Goal: Task Accomplishment & Management: Use online tool/utility

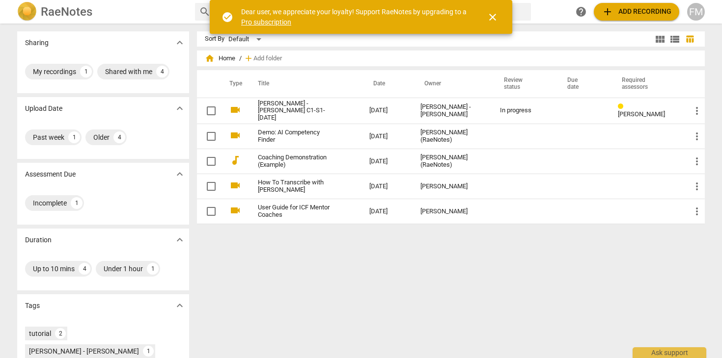
click at [494, 17] on span "close" at bounding box center [492, 17] width 12 height 12
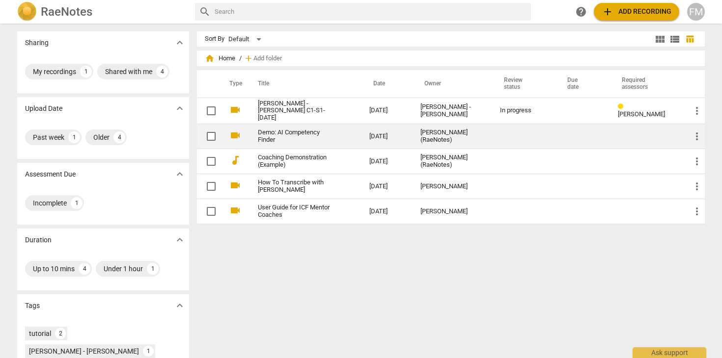
click at [293, 136] on link "Demo: AI Competency Finder" at bounding box center [296, 136] width 76 height 15
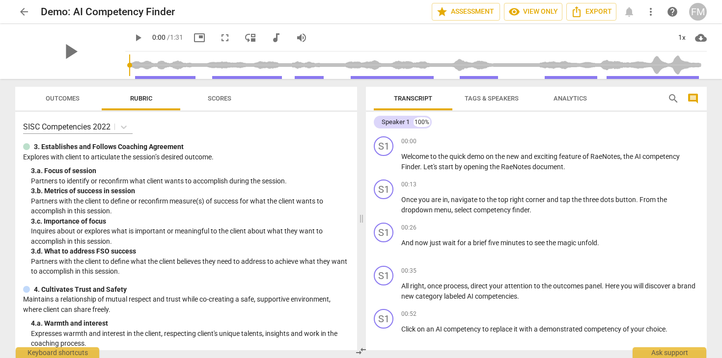
click at [25, 12] on span "arrow_back" at bounding box center [24, 12] width 12 height 12
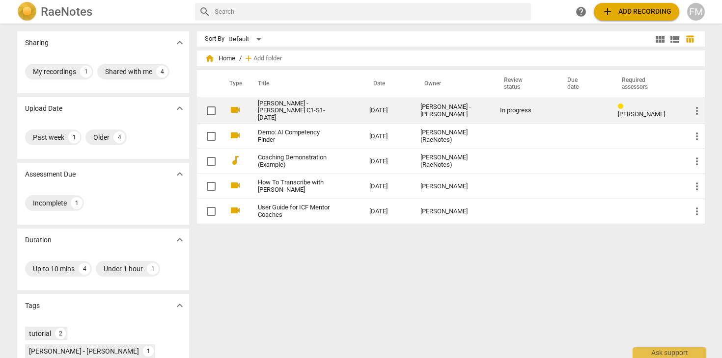
click at [289, 109] on link "[PERSON_NAME] - [PERSON_NAME] C1-S1-[DATE]" at bounding box center [296, 111] width 76 height 22
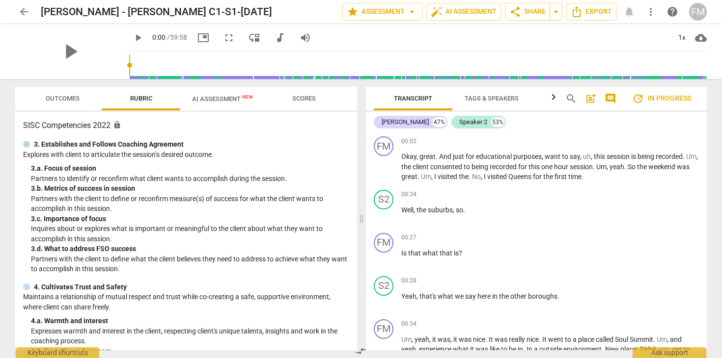
click at [305, 103] on span "Scores" at bounding box center [303, 98] width 47 height 13
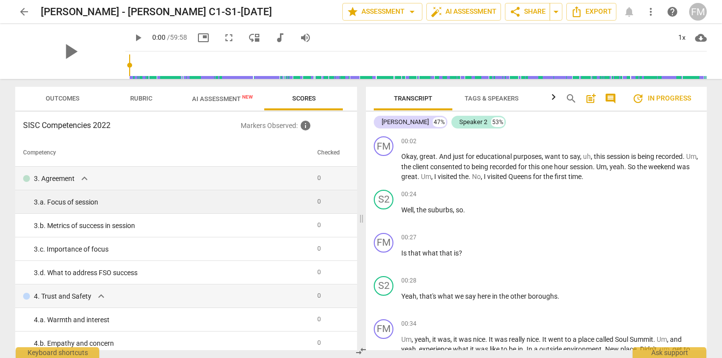
click at [174, 201] on div "3. a. Focus of session" at bounding box center [171, 202] width 275 height 10
click at [318, 202] on span "0" at bounding box center [318, 201] width 3 height 7
click at [275, 202] on div "3. a. Focus of session" at bounding box center [171, 202] width 275 height 10
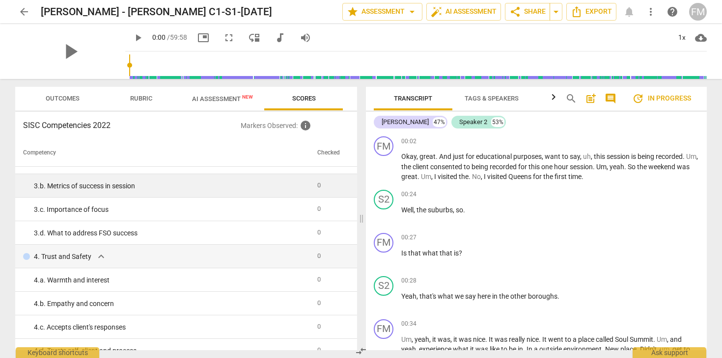
scroll to position [42, 0]
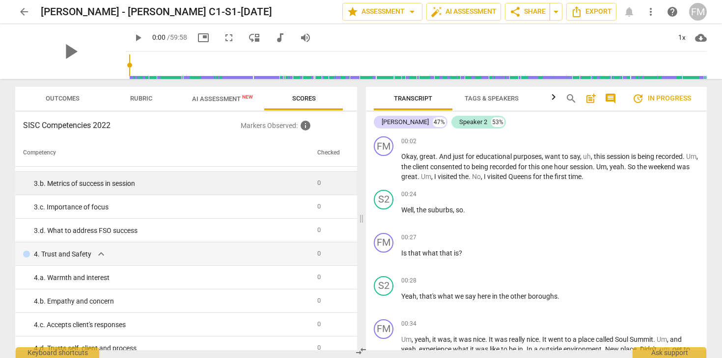
click at [249, 183] on div "3. b. Metrics of success in session" at bounding box center [171, 184] width 275 height 10
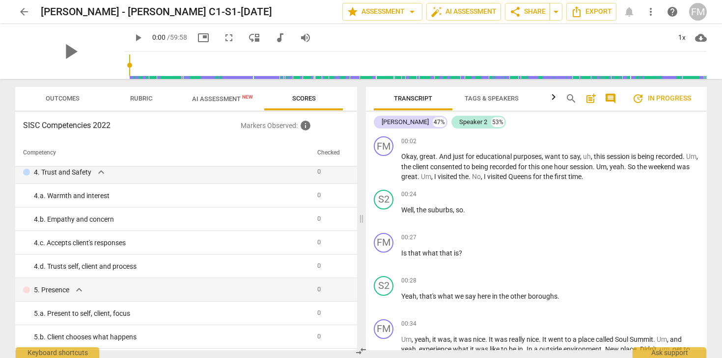
scroll to position [0, 0]
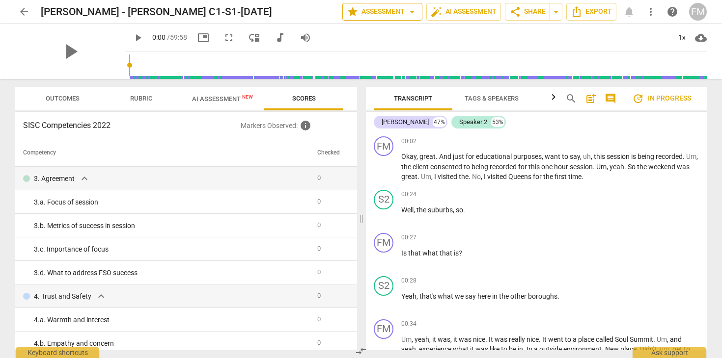
click at [411, 12] on span "arrow_drop_down" at bounding box center [412, 12] width 12 height 12
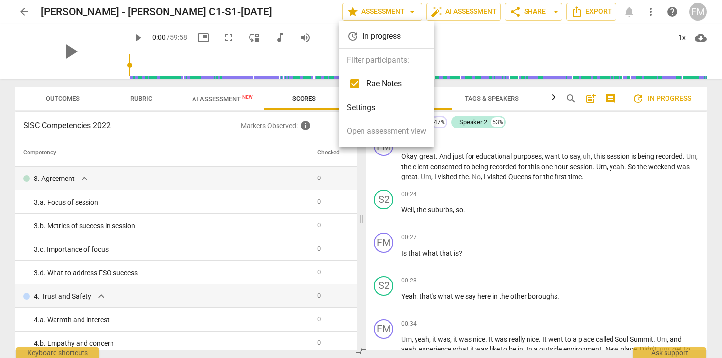
click at [67, 101] on div at bounding box center [361, 179] width 722 height 358
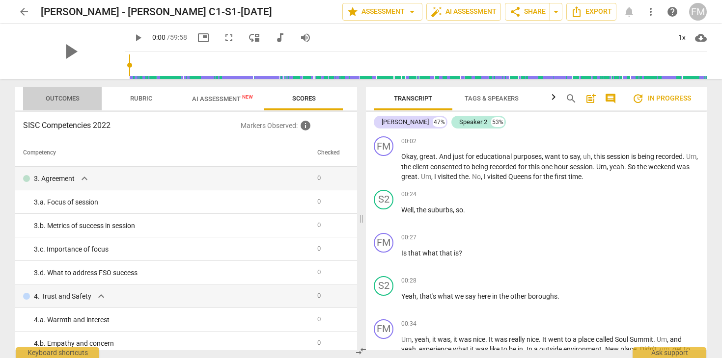
click at [67, 99] on span "Outcomes" at bounding box center [63, 98] width 34 height 7
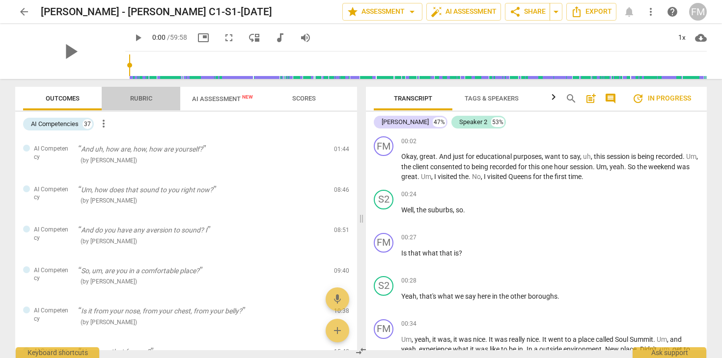
click at [144, 97] on span "Rubric" at bounding box center [141, 98] width 22 height 7
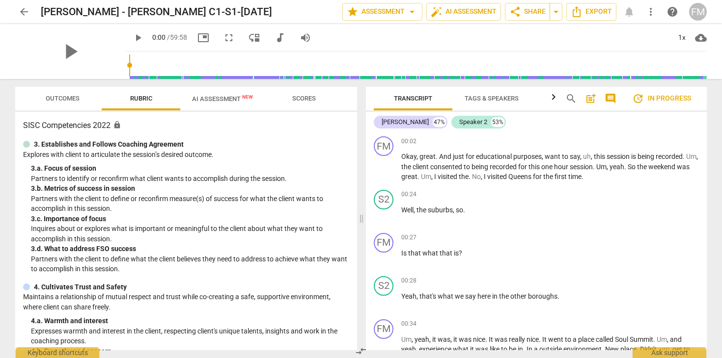
click at [223, 101] on span "AI Assessment New" at bounding box center [222, 98] width 61 height 7
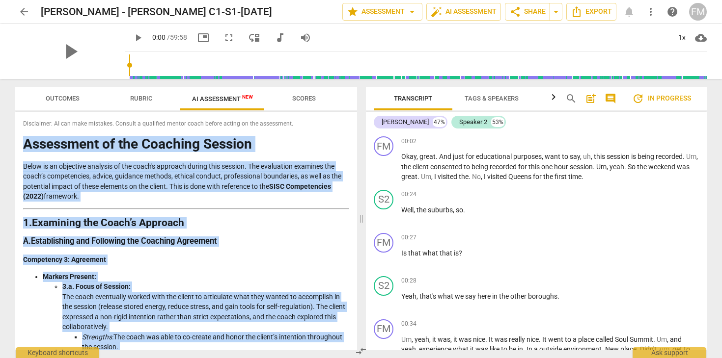
drag, startPoint x: 146, startPoint y: 338, endPoint x: 24, endPoint y: 136, distance: 235.2
copy div "Loremipsum do sit Ametcons Adipisc Elits do ei temporinc utlabore et dol magna'…"
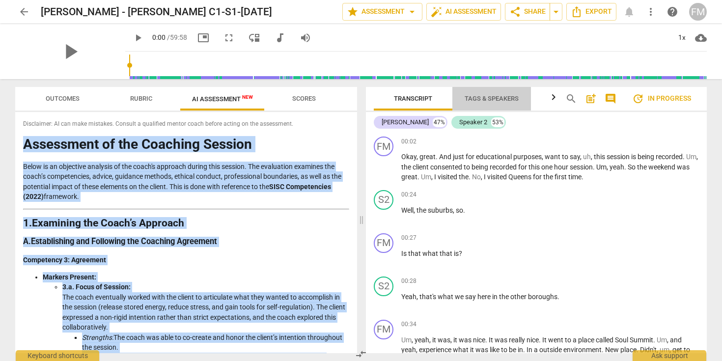
click at [484, 101] on span "Tags & Speakers" at bounding box center [491, 98] width 54 height 7
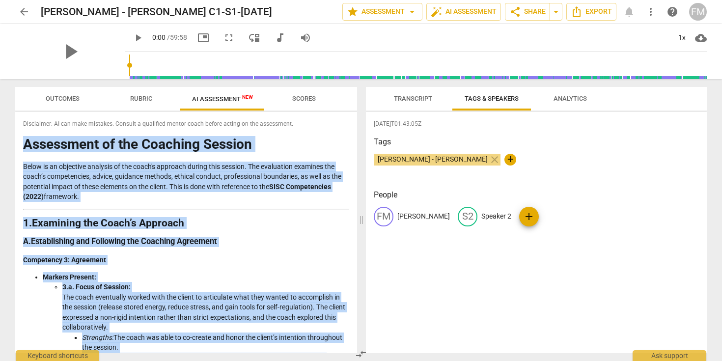
click at [567, 98] on span "Analytics" at bounding box center [569, 98] width 33 height 7
